Goal: Information Seeking & Learning: Understand process/instructions

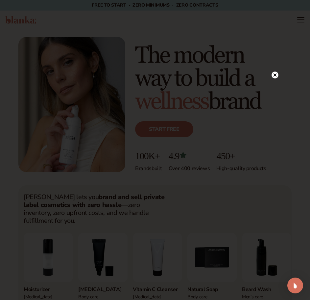
click at [277, 75] on circle at bounding box center [275, 74] width 7 height 7
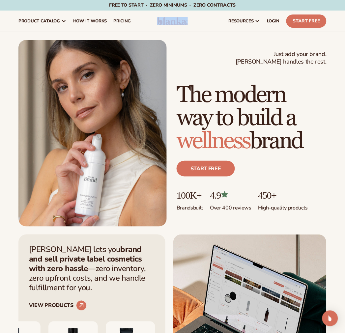
drag, startPoint x: 192, startPoint y: 23, endPoint x: 164, endPoint y: 15, distance: 29.6
click at [164, 15] on header "Cart product catalog The Lab by Blanka" at bounding box center [172, 21] width 345 height 21
click at [186, 21] on img at bounding box center [172, 21] width 31 height 8
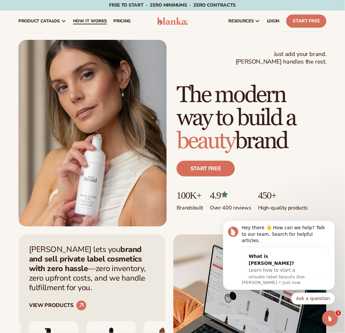
click at [96, 17] on link "How It Works" at bounding box center [90, 21] width 40 height 21
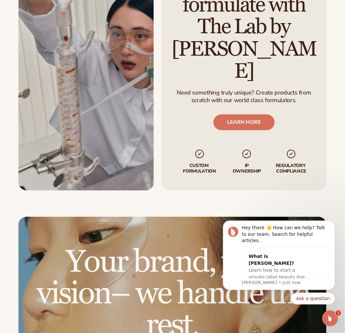
scroll to position [1097, 0]
